Goal: Task Accomplishment & Management: Use online tool/utility

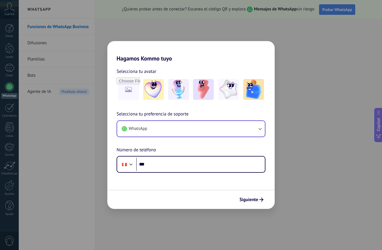
click at [204, 127] on button "WhatsApp" at bounding box center [191, 129] width 148 height 16
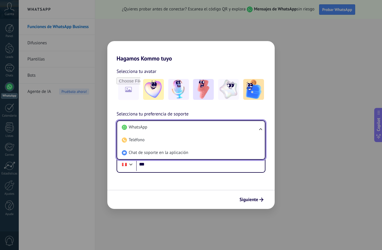
click at [204, 127] on li "WhatsApp" at bounding box center [190, 127] width 141 height 13
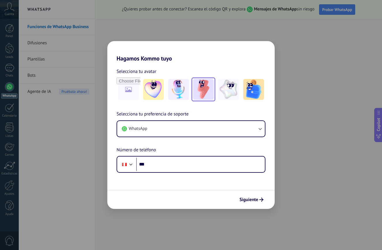
click at [205, 89] on img at bounding box center [203, 89] width 21 height 21
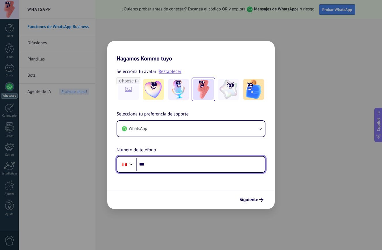
click at [182, 163] on input "***" at bounding box center [200, 163] width 129 height 13
type input "**********"
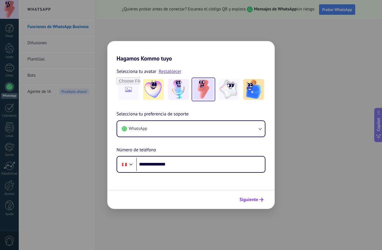
click at [261, 202] on button "Siguiente" at bounding box center [251, 199] width 29 height 10
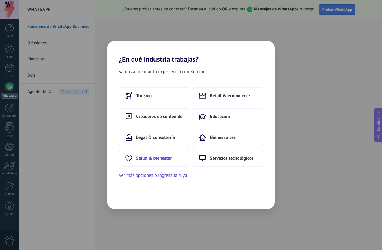
click at [165, 163] on button "Salud & bienestar" at bounding box center [154, 157] width 70 height 17
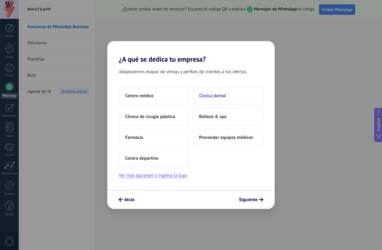
click at [221, 96] on span "Clínica dental" at bounding box center [212, 96] width 27 height 6
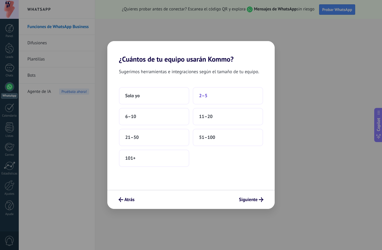
click at [204, 96] on span "2–5" at bounding box center [203, 96] width 8 height 6
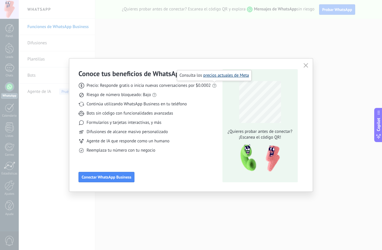
click at [222, 75] on link "precios actuales de Meta" at bounding box center [226, 75] width 46 height 5
click at [305, 64] on icon "button" at bounding box center [306, 65] width 5 height 5
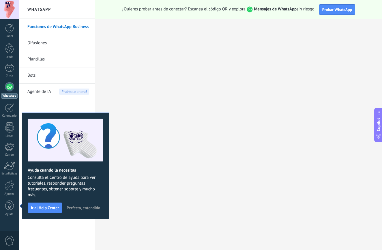
click at [87, 103] on div "Funciones de WhatsApp Business Difusiones [GEOGRAPHIC_DATA] Bots Agente de IA P…" at bounding box center [57, 134] width 76 height 231
click at [9, 27] on div at bounding box center [9, 28] width 9 height 9
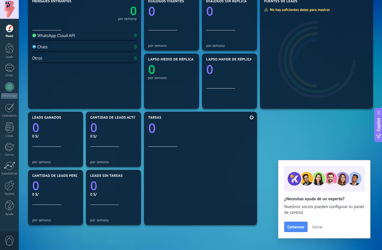
scroll to position [115, 0]
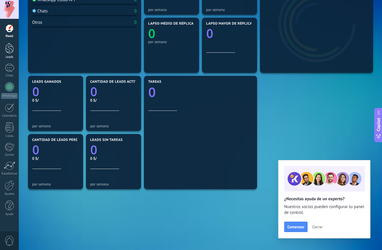
click at [10, 51] on div at bounding box center [9, 48] width 9 height 11
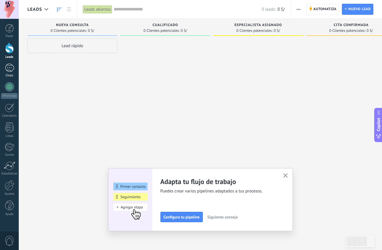
click at [9, 67] on div at bounding box center [9, 68] width 9 height 8
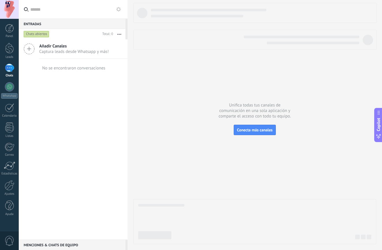
click at [86, 43] on div "Añadir Canales Captura leads desde Whatsapp y más!" at bounding box center [73, 48] width 109 height 19
